Goal: Task Accomplishment & Management: Use online tool/utility

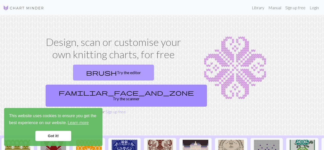
click at [97, 71] on link "brush Try the editor" at bounding box center [113, 73] width 81 height 16
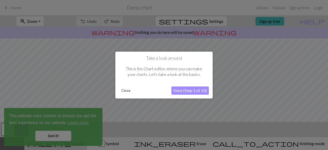
drag, startPoint x: 123, startPoint y: 90, endPoint x: 120, endPoint y: 86, distance: 5.4
click at [120, 86] on div "Take a look around This is the Chart editor, where you can make your charts. Le…" at bounding box center [163, 74] width 97 height 47
click at [126, 89] on button "Close" at bounding box center [125, 91] width 13 height 8
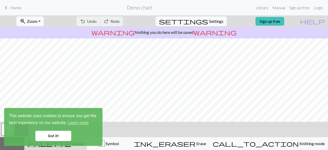
click at [52, 133] on link "Got it!" at bounding box center [53, 136] width 36 height 10
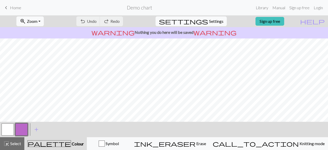
click at [14, 7] on span "Home" at bounding box center [15, 7] width 11 height 5
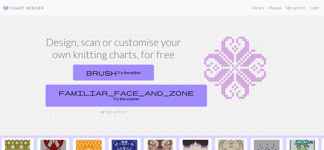
scroll to position [42, 0]
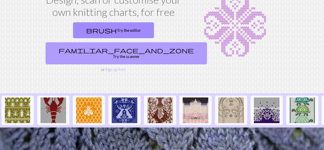
click at [141, 42] on link "familiar_face_and_zone Try the scanner" at bounding box center [126, 53] width 161 height 22
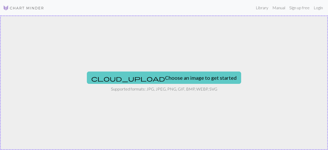
click at [163, 77] on button "cloud_upload Choose an image to get started" at bounding box center [164, 77] width 154 height 12
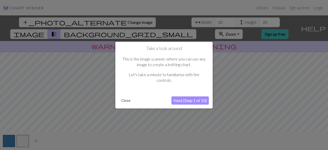
click at [129, 101] on button "Close" at bounding box center [125, 101] width 13 height 8
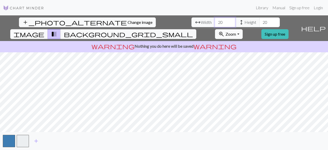
click at [215, 22] on input "20" at bounding box center [225, 22] width 20 height 10
type input "2"
type input "100"
click at [259, 23] on input "20" at bounding box center [269, 22] width 20 height 10
type input "2"
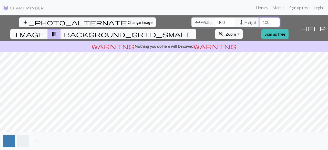
type input "100"
click at [10, 142] on button "button" at bounding box center [9, 141] width 12 height 12
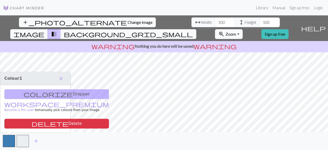
click at [40, 94] on div "colorize Dropper workspace_premium Become a Pro user to manually pick colours f…" at bounding box center [35, 108] width 70 height 47
click at [26, 140] on button "button" at bounding box center [23, 141] width 12 height 12
click at [193, 30] on span "background_grid_small" at bounding box center [128, 33] width 129 height 7
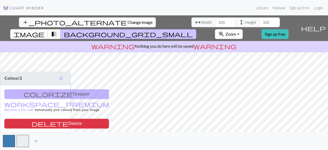
click at [242, 29] on button "zoom_in Zoom Zoom" at bounding box center [228, 34] width 27 height 10
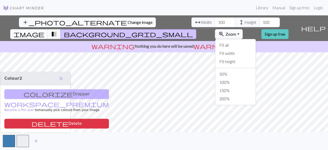
click at [288, 29] on link "Sign up free" at bounding box center [274, 34] width 27 height 10
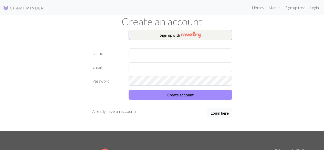
click at [224, 113] on button "Login here" at bounding box center [219, 113] width 25 height 10
click at [140, 56] on input "text" at bounding box center [179, 53] width 103 height 10
type input "AK"
click at [144, 66] on input "text" at bounding box center [179, 67] width 103 height 10
type input "a.karvalits@gmail.com"
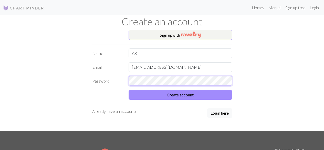
click at [128, 90] on button "Create account" at bounding box center [179, 95] width 103 height 10
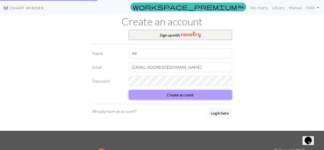
click at [166, 98] on button "Create account" at bounding box center [179, 95] width 103 height 10
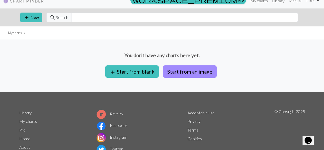
scroll to position [7, 0]
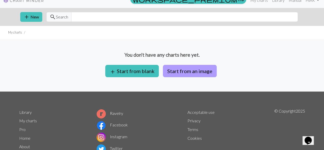
click at [191, 69] on button "Start from an image" at bounding box center [190, 71] width 54 height 12
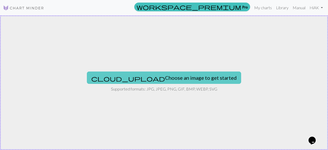
click at [170, 80] on button "cloud_upload Choose an image to get started" at bounding box center [164, 77] width 154 height 12
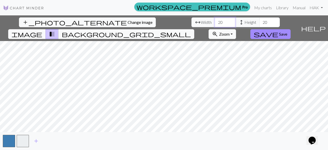
click at [215, 22] on input "20" at bounding box center [225, 22] width 20 height 10
type input "2"
type input "100"
click at [259, 24] on input "20" at bounding box center [269, 22] width 20 height 10
type input "2"
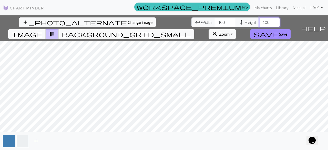
type input "100"
click at [127, 24] on span "Change image" at bounding box center [139, 22] width 25 height 5
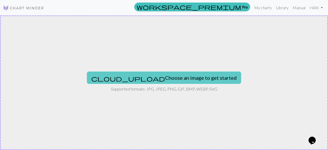
click at [147, 82] on button "cloud_upload Choose an image to get started" at bounding box center [164, 77] width 154 height 12
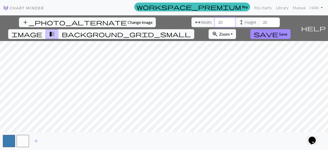
click at [215, 23] on input "20" at bounding box center [225, 22] width 20 height 10
type input "2"
type input "150"
click at [259, 22] on input "20" at bounding box center [269, 22] width 20 height 10
type input "2"
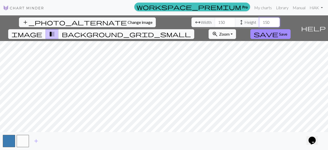
type input "150"
click at [191, 30] on span "background_grid_small" at bounding box center [126, 33] width 129 height 7
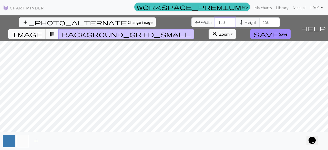
click at [215, 23] on input "150" at bounding box center [225, 22] width 20 height 10
type input "1750"
click at [259, 23] on input "150" at bounding box center [269, 22] width 20 height 10
type input "170"
click at [215, 22] on input "1750" at bounding box center [225, 22] width 20 height 10
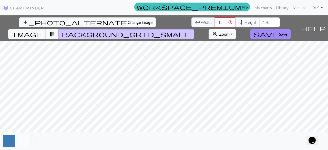
click at [215, 22] on input "1750" at bounding box center [225, 22] width 20 height 10
type input "170"
click at [215, 24] on input "170" at bounding box center [225, 22] width 20 height 10
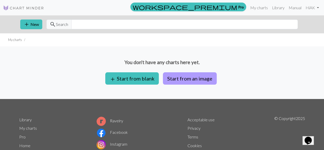
click at [177, 80] on button "Start from an image" at bounding box center [190, 78] width 54 height 12
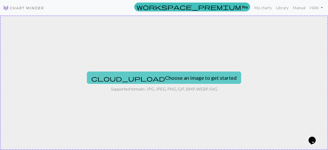
click at [147, 82] on button "cloud_upload Choose an image to get started" at bounding box center [164, 77] width 154 height 12
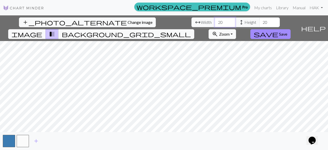
click at [215, 21] on input "20" at bounding box center [225, 22] width 20 height 10
type input "2"
type input "170"
click at [259, 22] on input "20" at bounding box center [269, 22] width 20 height 10
type input "2"
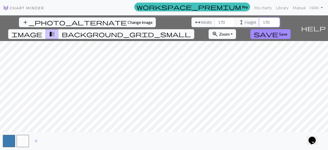
type input "170"
click at [191, 30] on span "background_grid_small" at bounding box center [126, 33] width 129 height 7
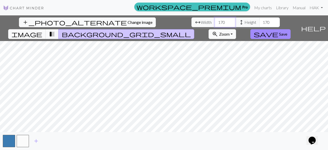
click at [215, 22] on input "170" at bounding box center [225, 22] width 20 height 10
